Goal: Task Accomplishment & Management: Complete application form

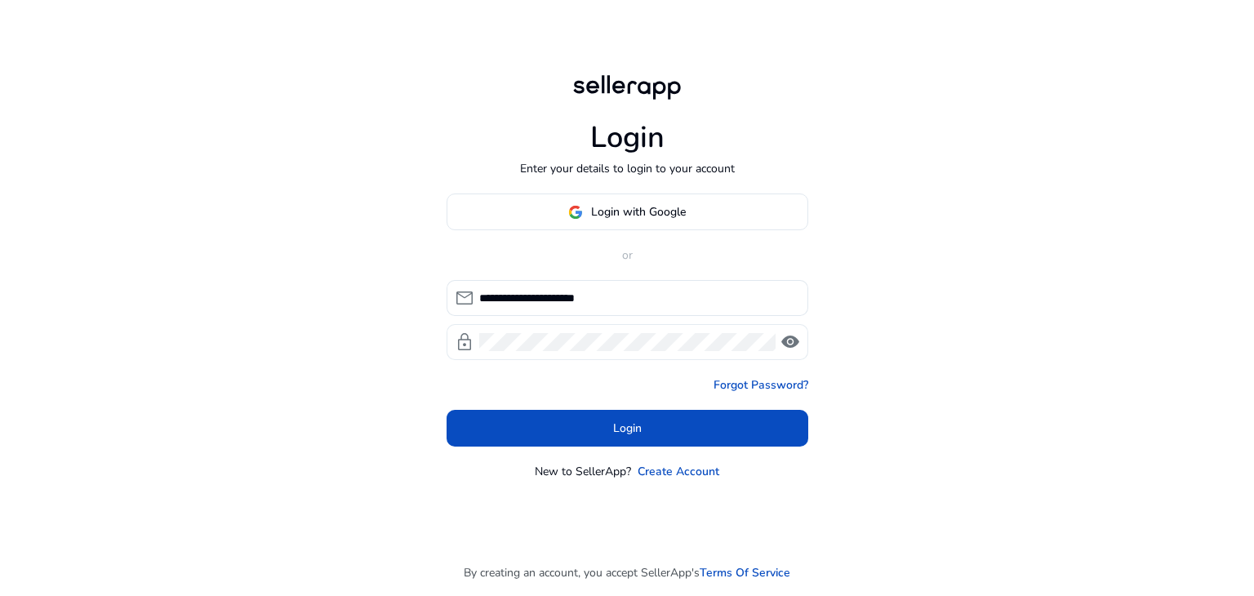
click at [790, 344] on span "visibility" at bounding box center [791, 342] width 20 height 20
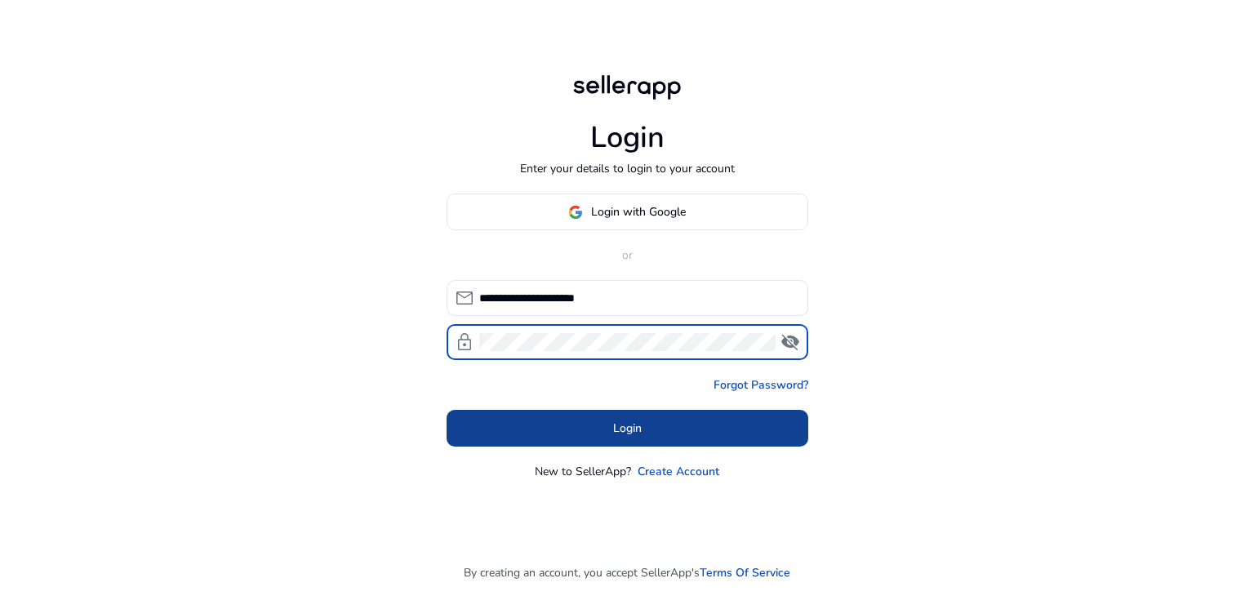
click at [549, 426] on span at bounding box center [628, 428] width 362 height 39
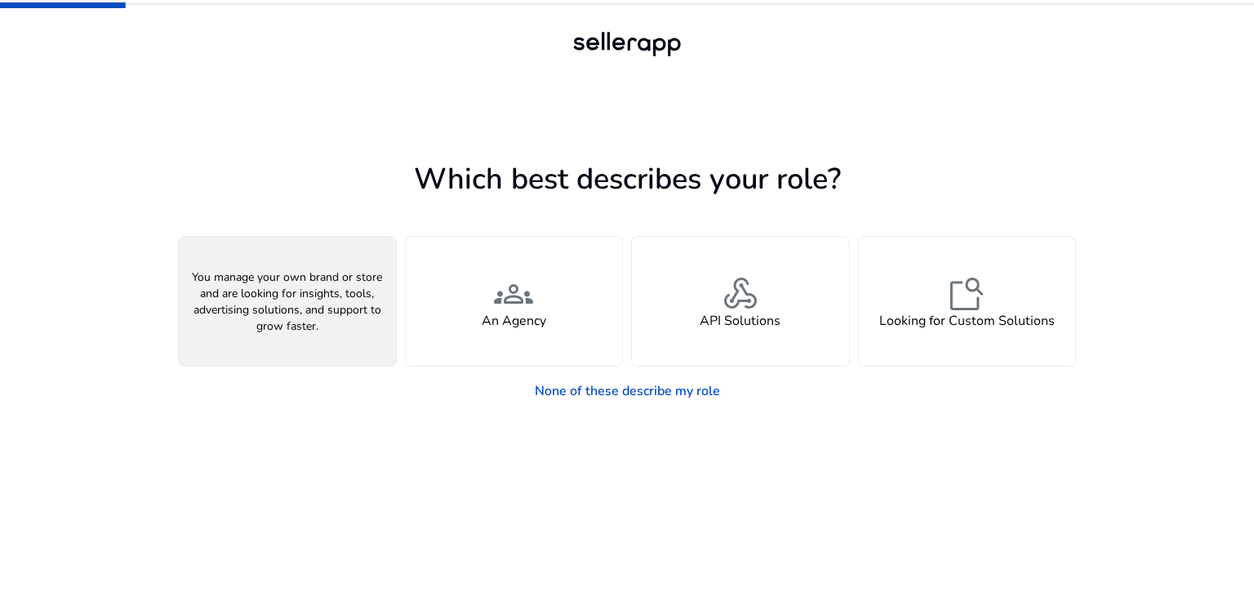
click at [283, 299] on span "person" at bounding box center [287, 293] width 39 height 39
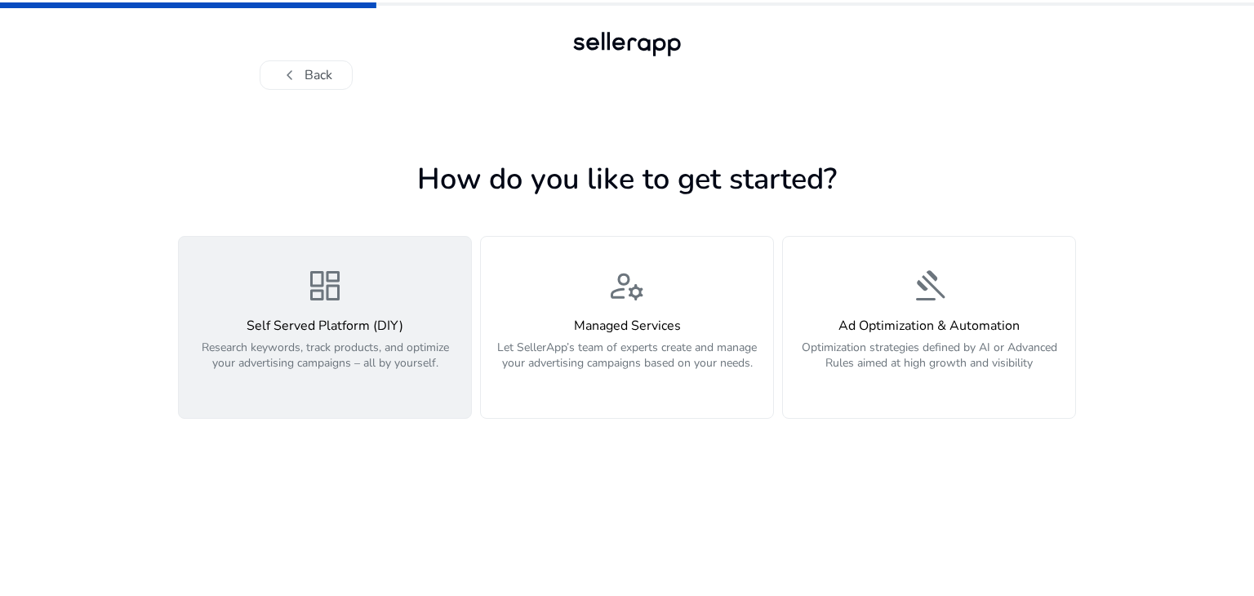
click at [312, 289] on span "dashboard" at bounding box center [324, 285] width 39 height 39
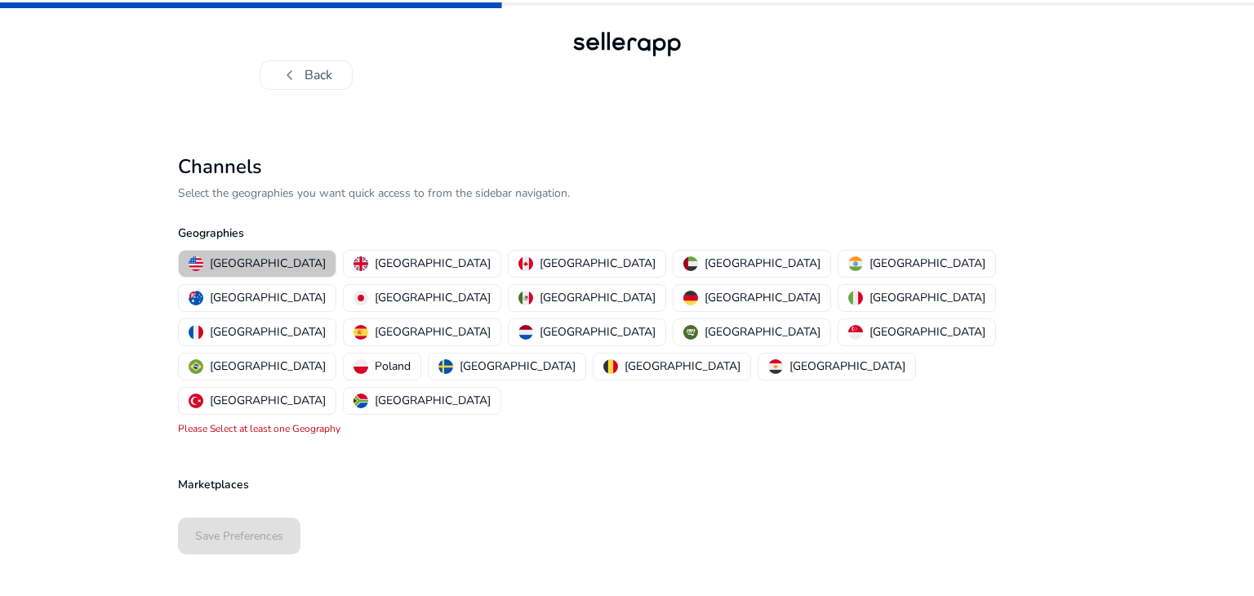
click at [268, 265] on p "[GEOGRAPHIC_DATA]" at bounding box center [268, 263] width 116 height 17
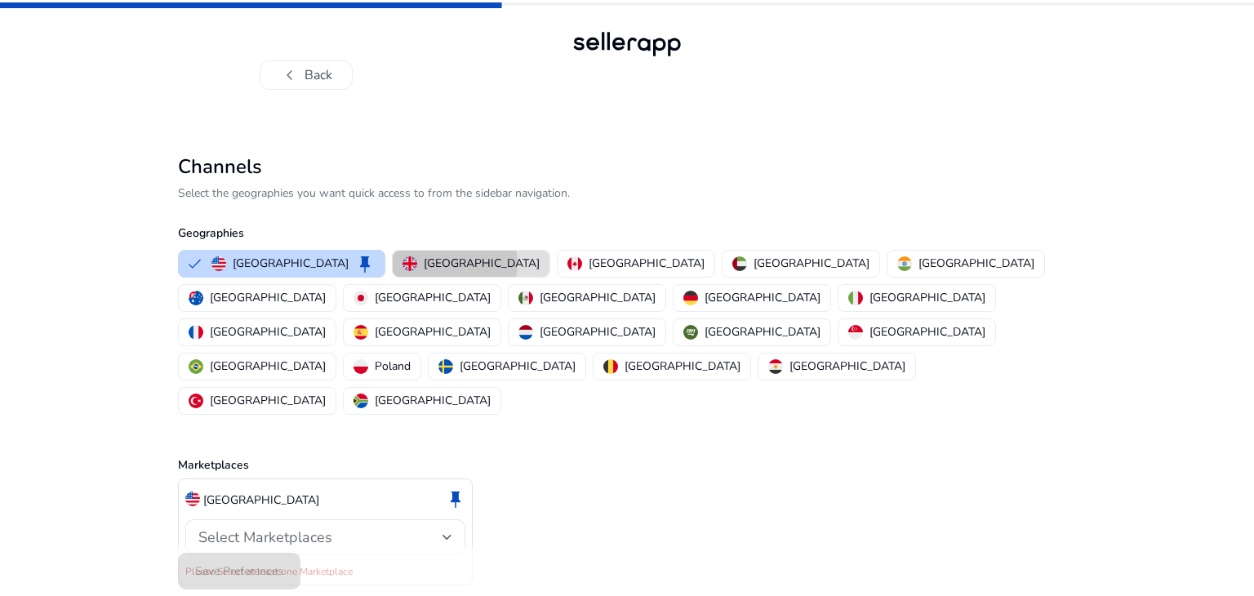
click at [424, 263] on p "[GEOGRAPHIC_DATA]" at bounding box center [482, 263] width 116 height 17
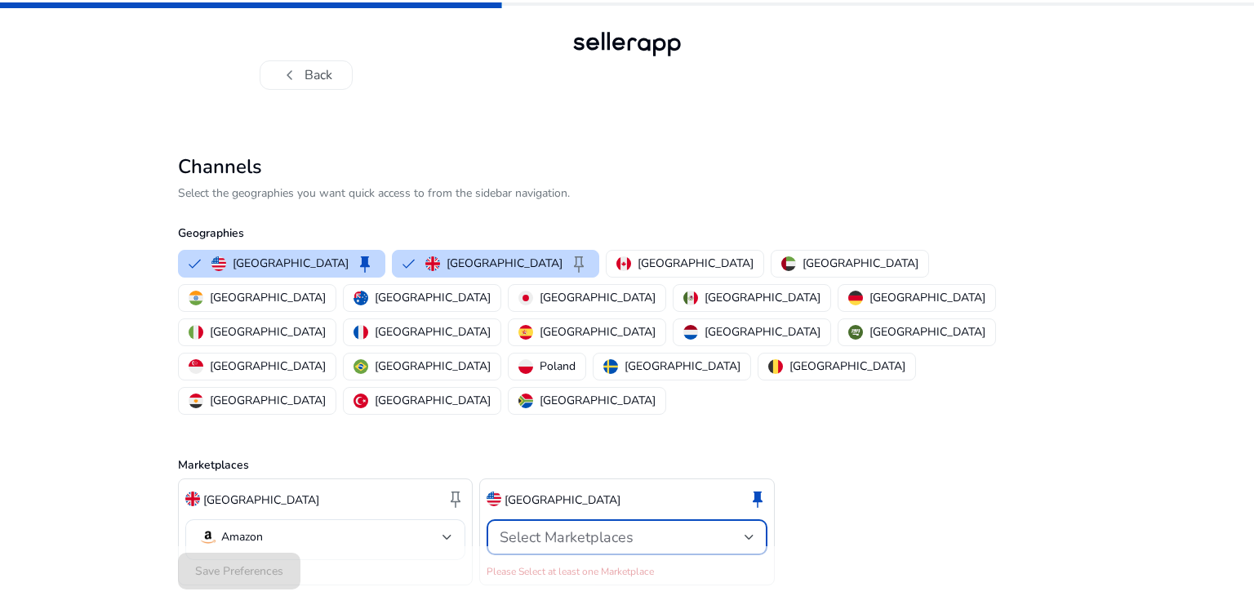
click at [716, 528] on div "Select Marketplaces" at bounding box center [627, 538] width 254 height 20
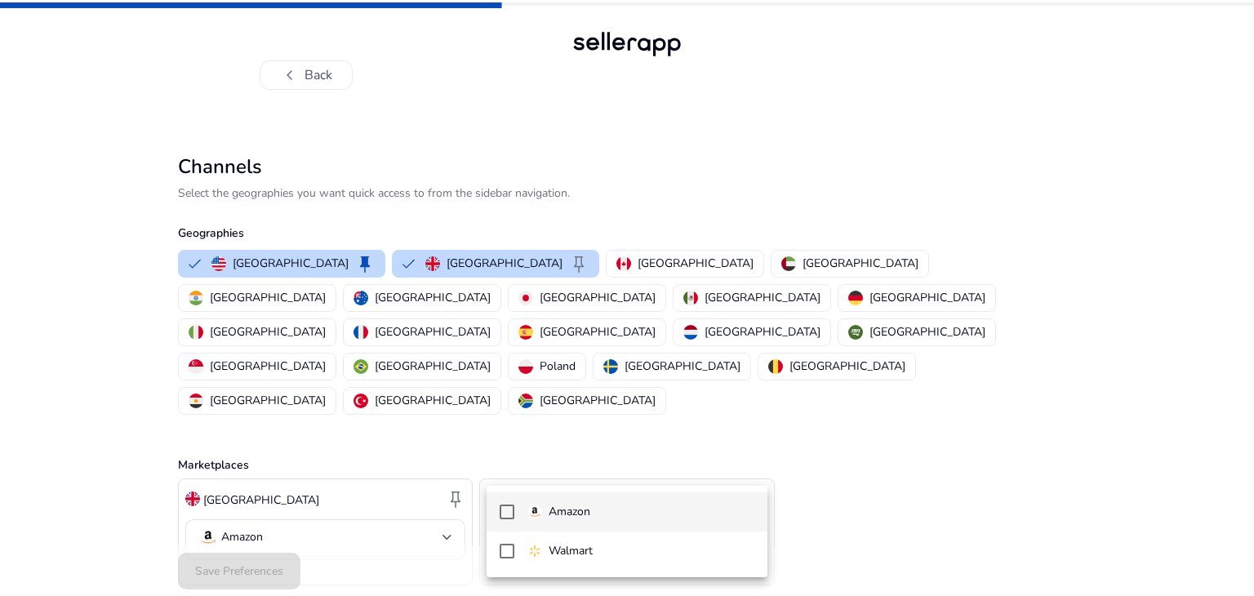
click at [716, 477] on div at bounding box center [627, 298] width 1254 height 596
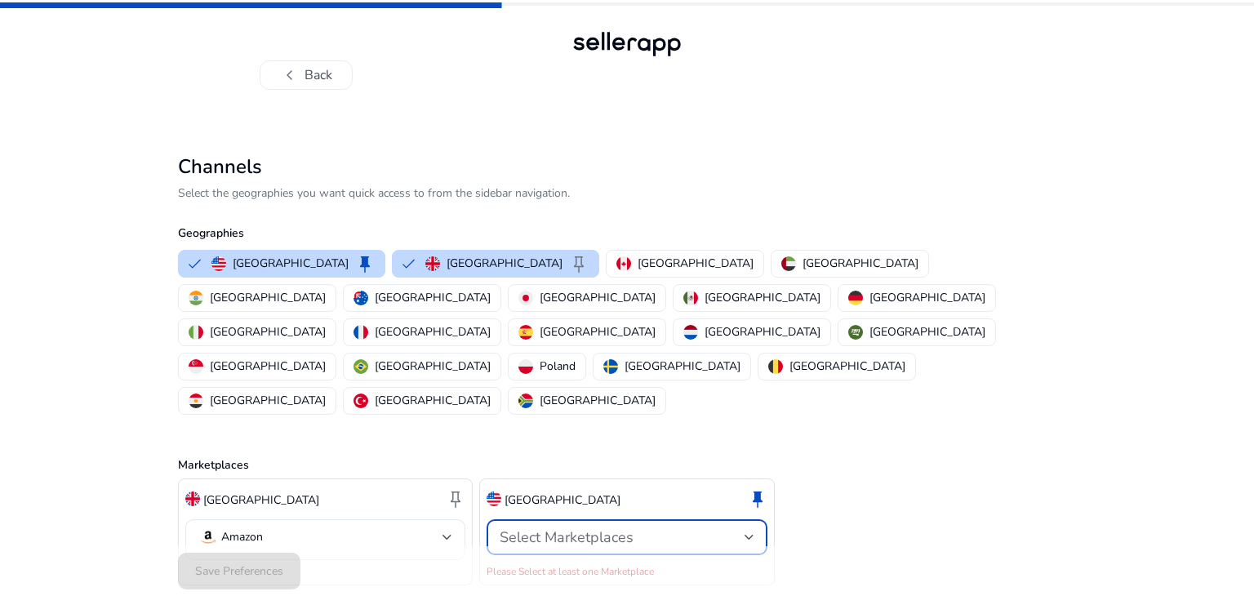
click at [712, 528] on div "Select Marketplaces" at bounding box center [622, 537] width 244 height 18
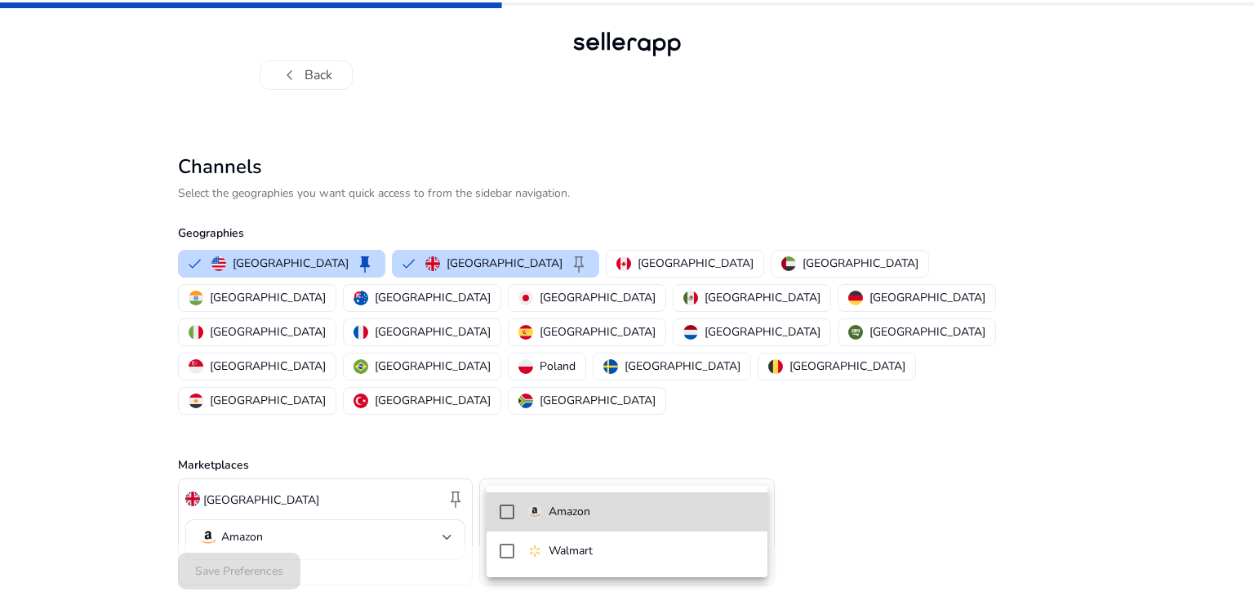
click at [566, 516] on p "Amazon" at bounding box center [570, 512] width 42 height 18
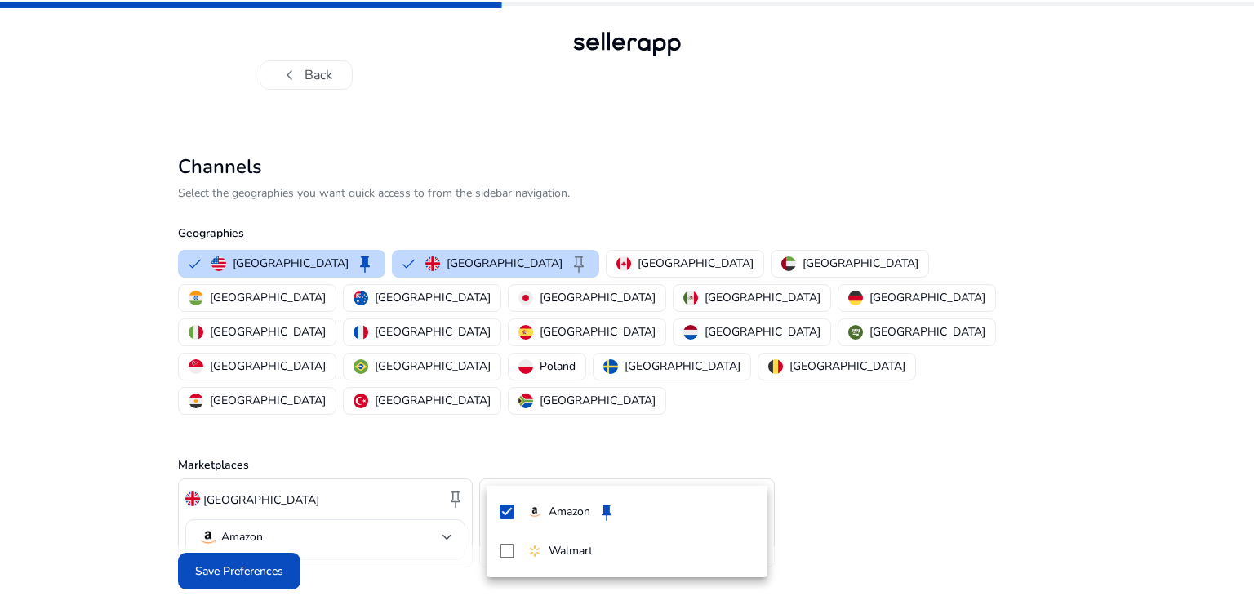
click at [1008, 457] on div at bounding box center [627, 298] width 1254 height 596
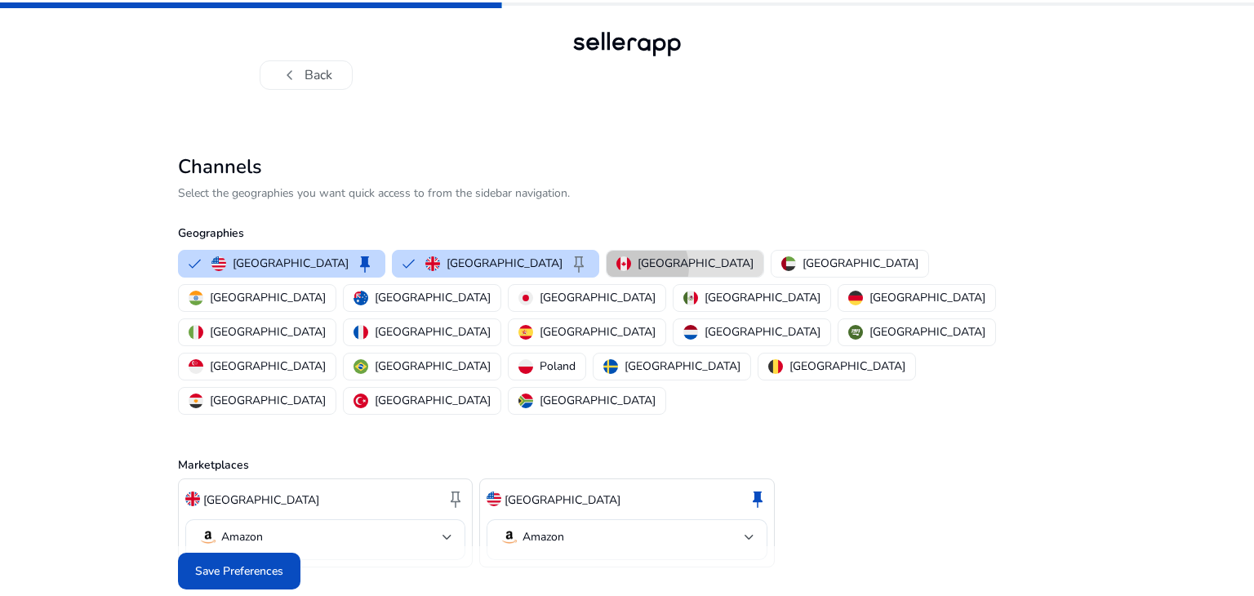
click at [638, 267] on p "[GEOGRAPHIC_DATA]" at bounding box center [696, 263] width 116 height 17
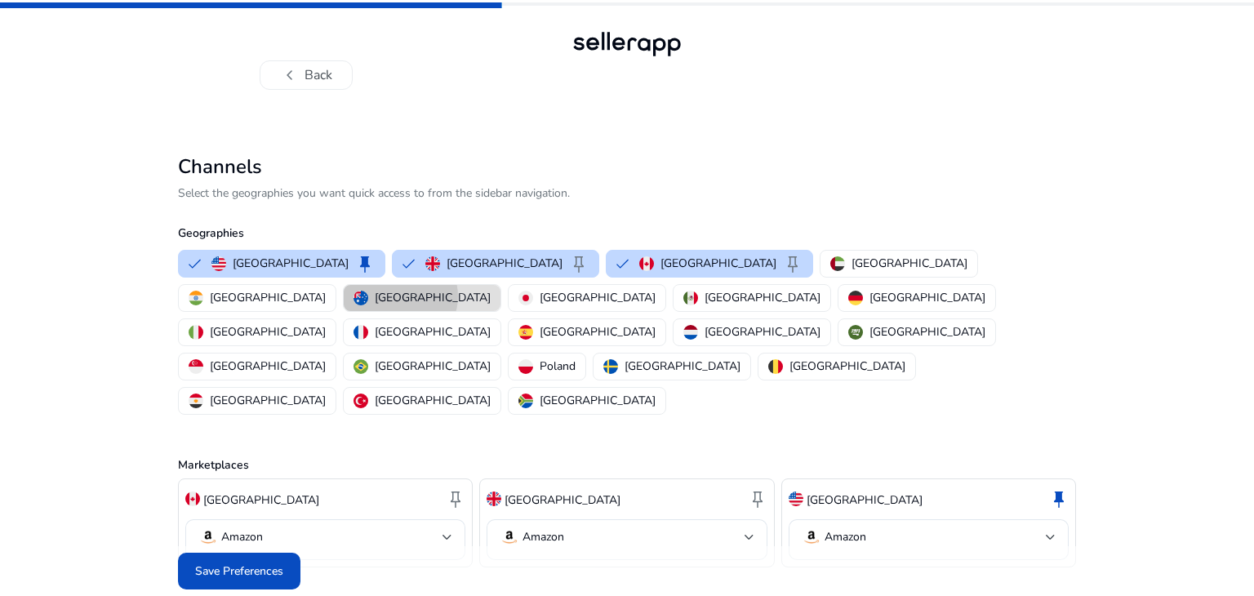
click at [491, 289] on p "[GEOGRAPHIC_DATA]" at bounding box center [433, 297] width 116 height 17
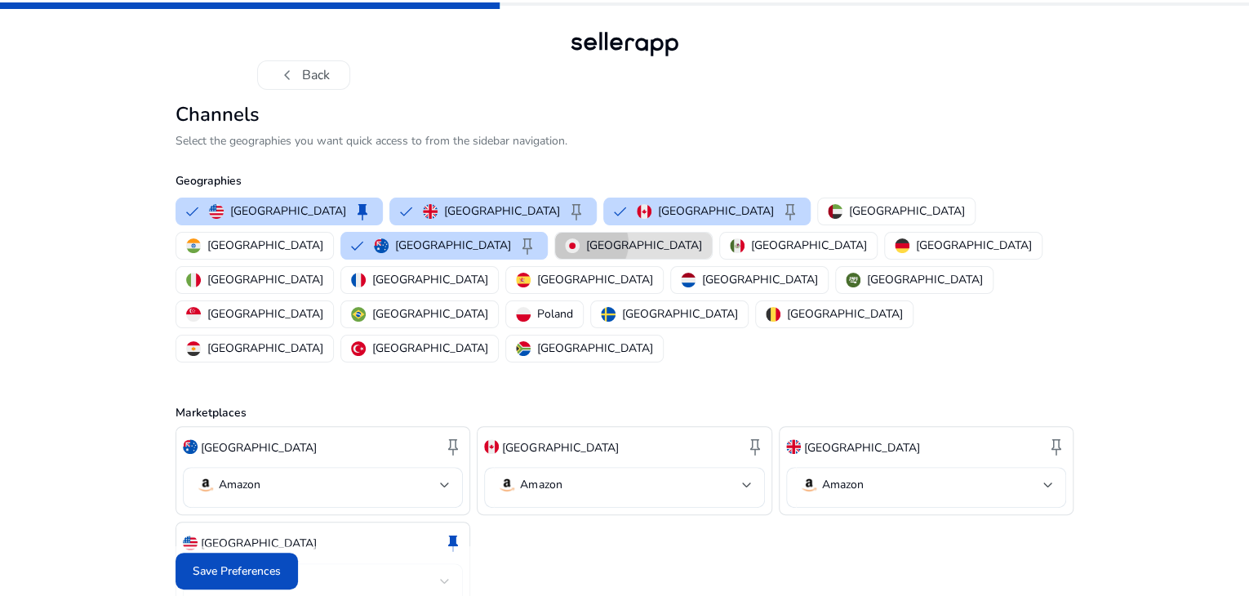
click at [586, 254] on p "[GEOGRAPHIC_DATA]" at bounding box center [644, 245] width 116 height 17
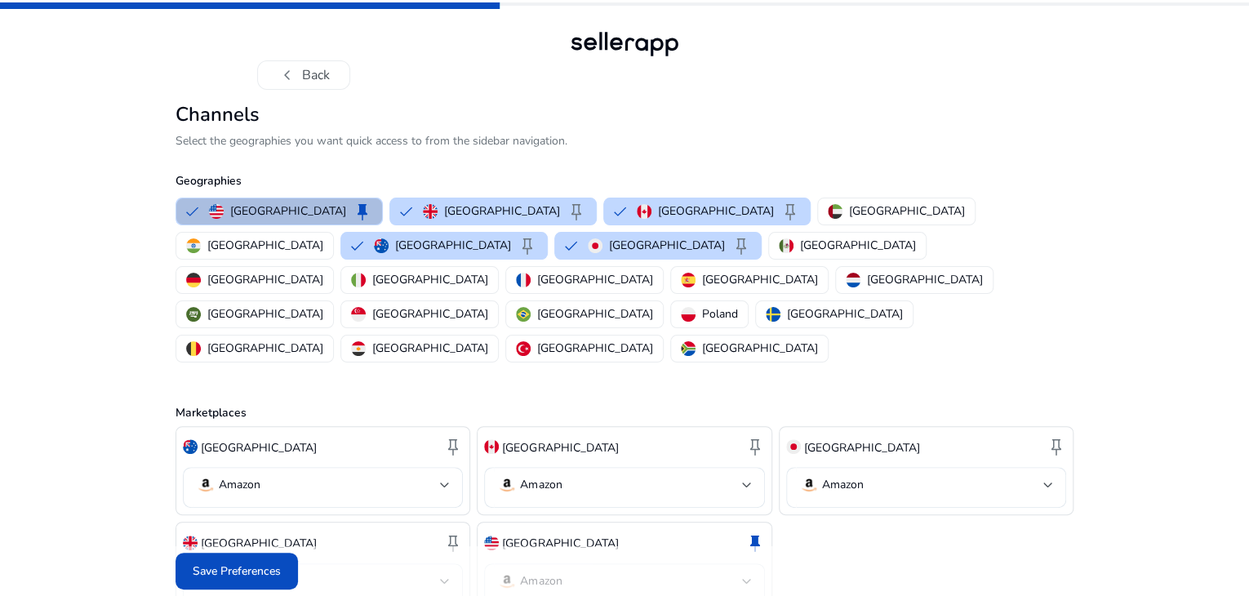
click at [362, 314] on div "[GEOGRAPHIC_DATA] keep [GEOGRAPHIC_DATA] keep [GEOGRAPHIC_DATA] keep [GEOGRAPHI…" at bounding box center [621, 279] width 905 height 171
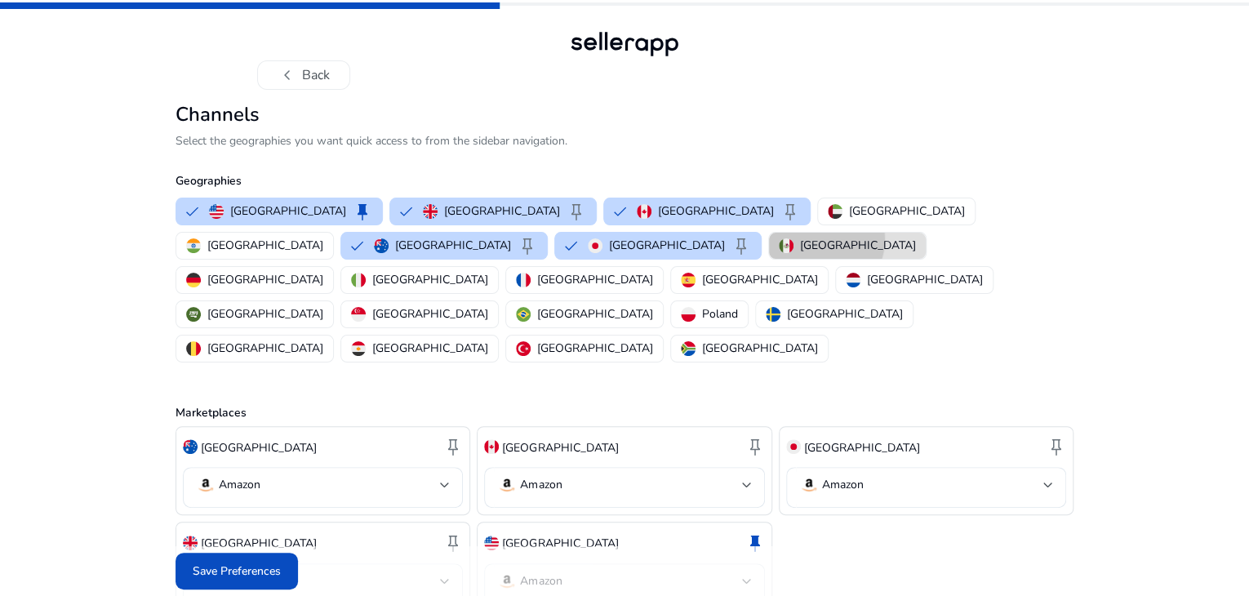
click at [800, 254] on p "[GEOGRAPHIC_DATA]" at bounding box center [858, 245] width 116 height 17
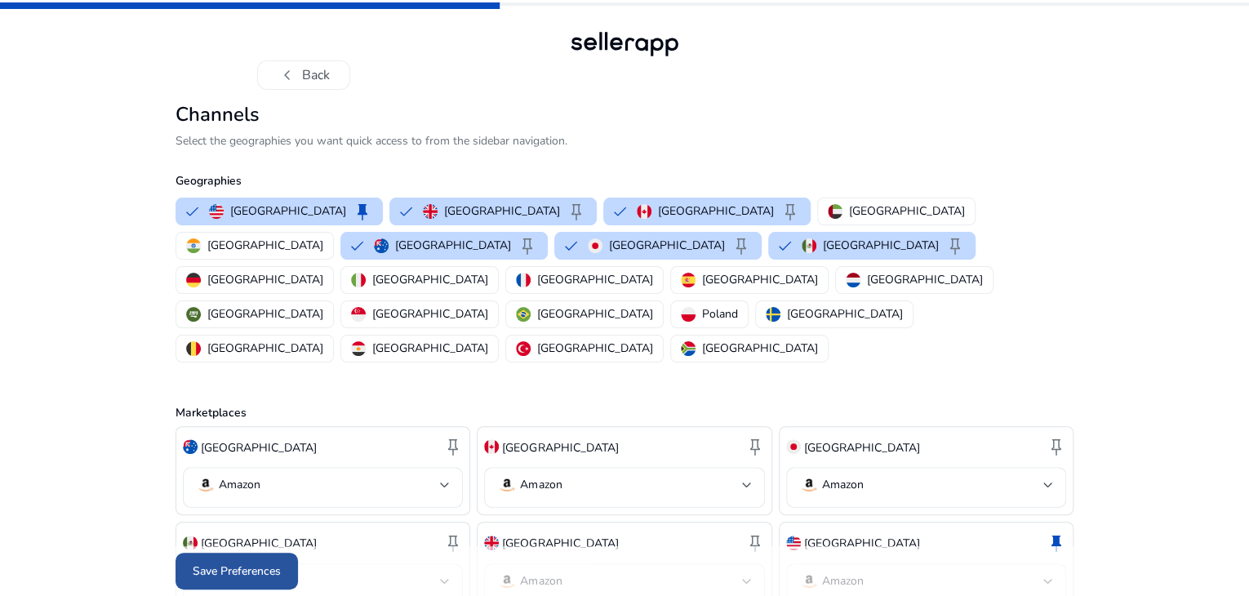
click at [203, 563] on span "Save Preferences" at bounding box center [237, 571] width 88 height 17
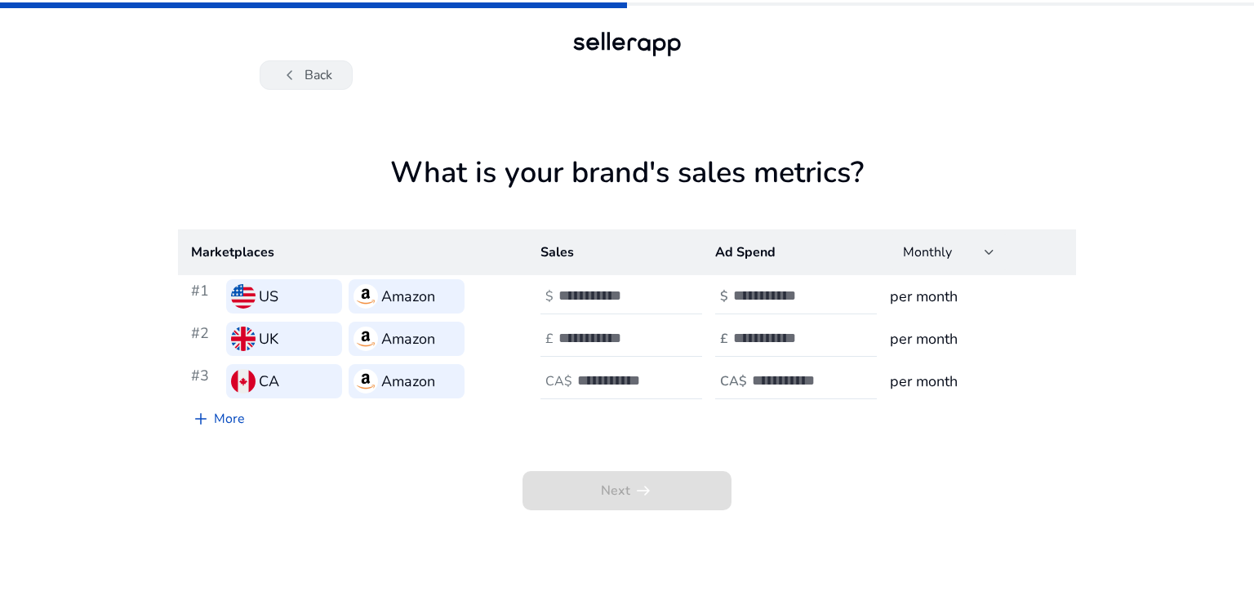
click at [301, 88] on button "chevron_left Back" at bounding box center [306, 74] width 93 height 29
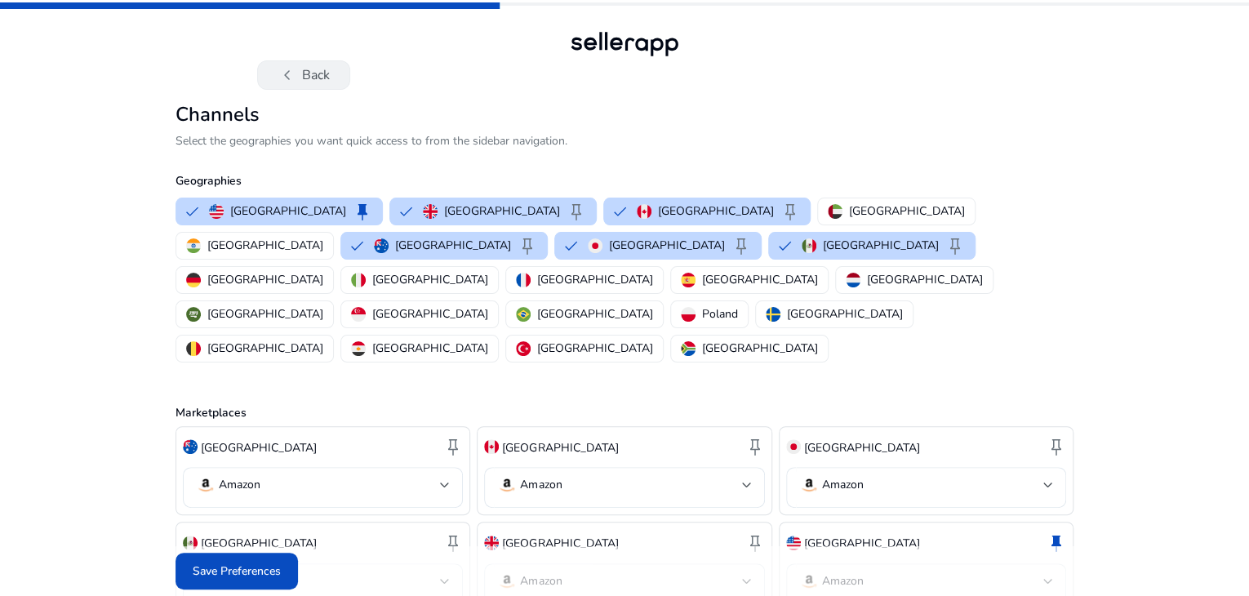
click at [317, 79] on button "chevron_left Back" at bounding box center [303, 74] width 93 height 29
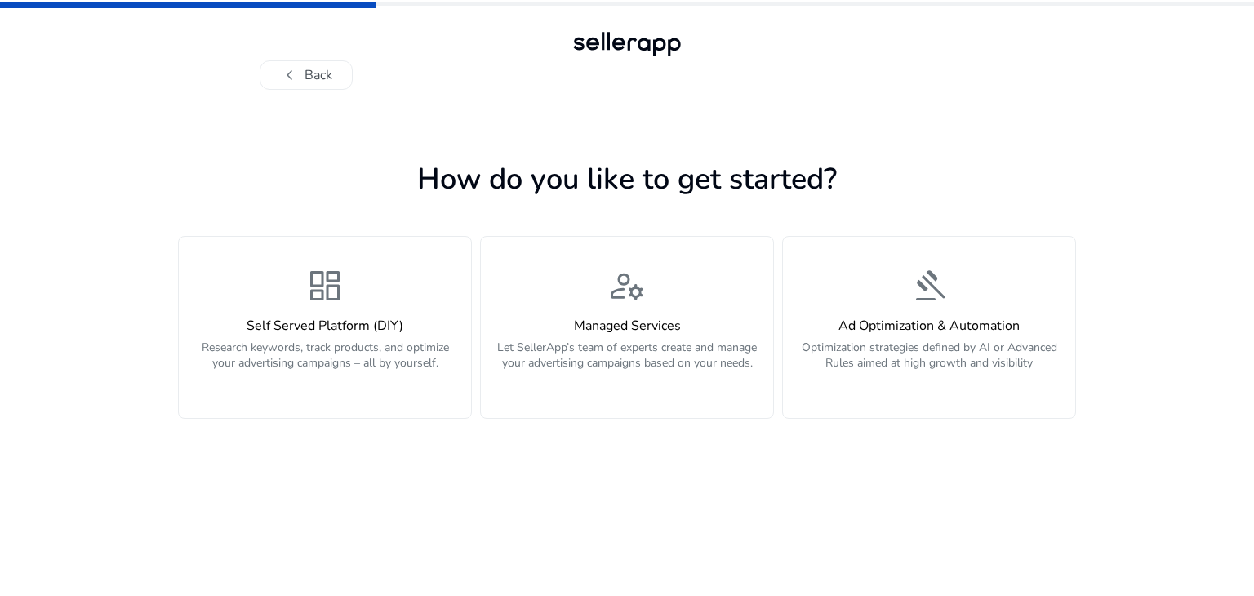
click at [317, 79] on button "chevron_left Back" at bounding box center [306, 74] width 93 height 29
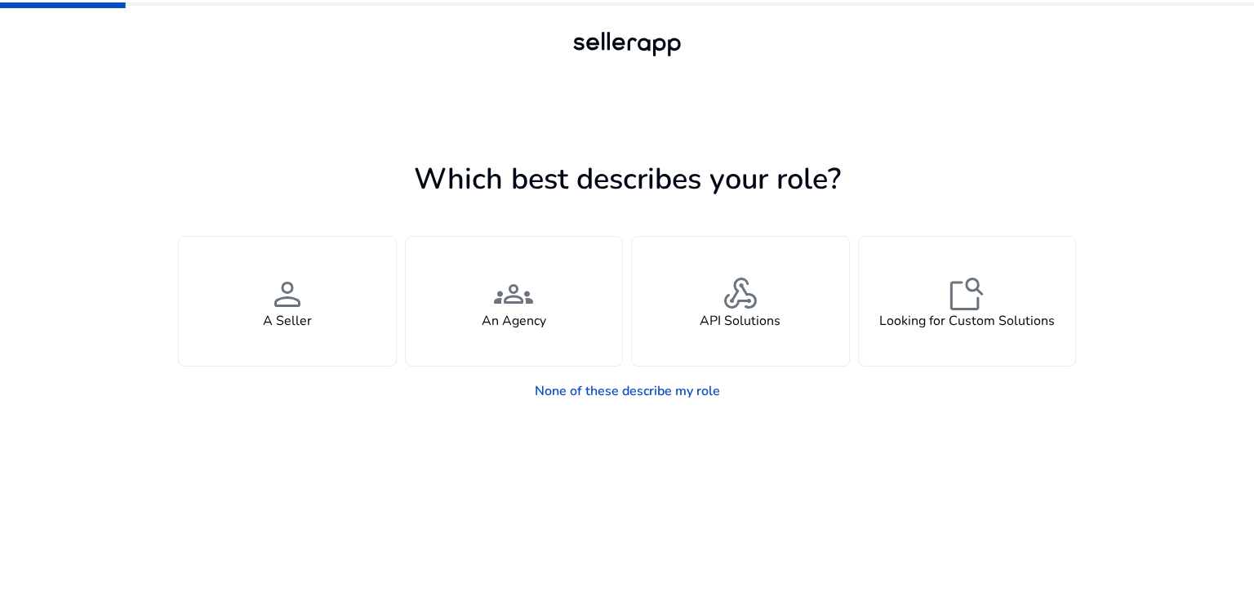
click at [1253, 128] on div "Which best describes your role? You manage your own brand or store and are look…" at bounding box center [627, 298] width 1254 height 596
click at [604, 394] on link "None of these describe my role" at bounding box center [627, 391] width 211 height 33
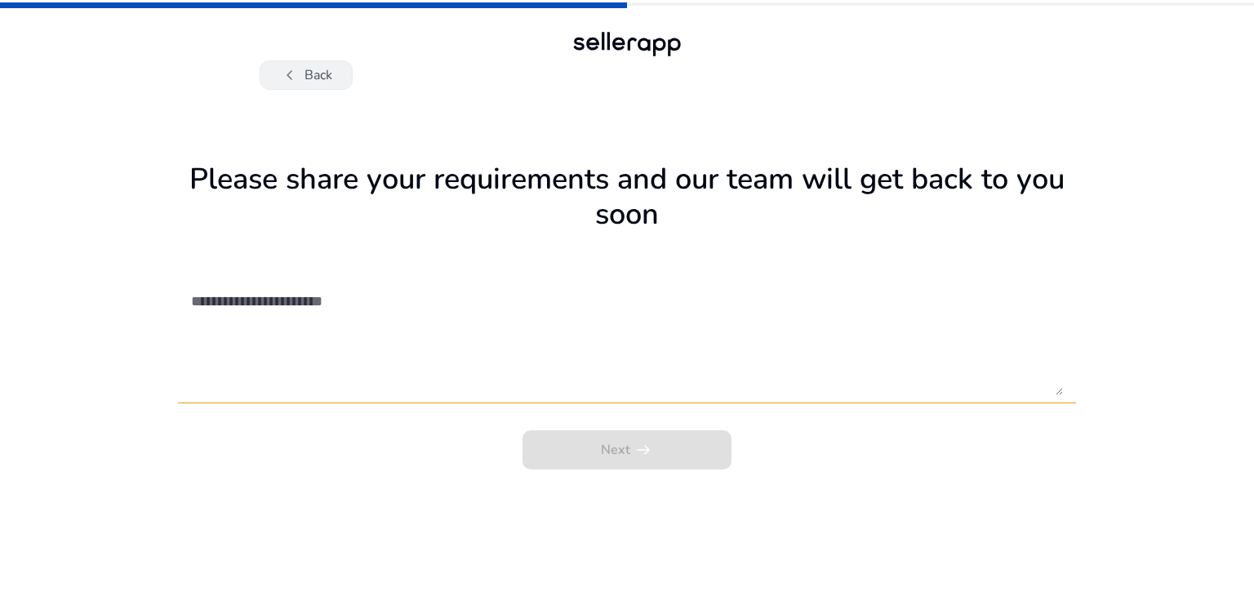
click at [314, 79] on button "chevron_left Back" at bounding box center [306, 74] width 93 height 29
